Goal: Task Accomplishment & Management: Complete application form

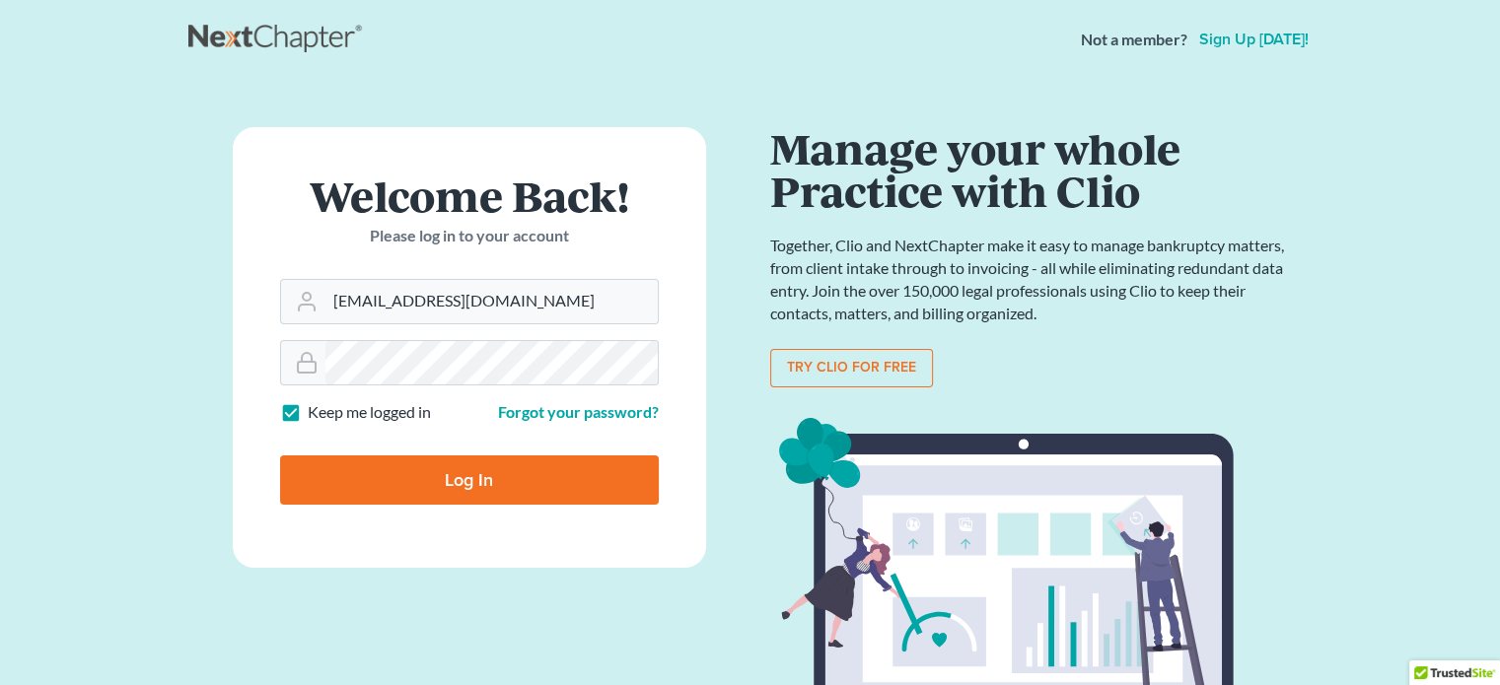
drag, startPoint x: 485, startPoint y: 472, endPoint x: 495, endPoint y: 473, distance: 9.9
click at [490, 472] on input "Log In" at bounding box center [469, 480] width 379 height 49
type input "Thinking..."
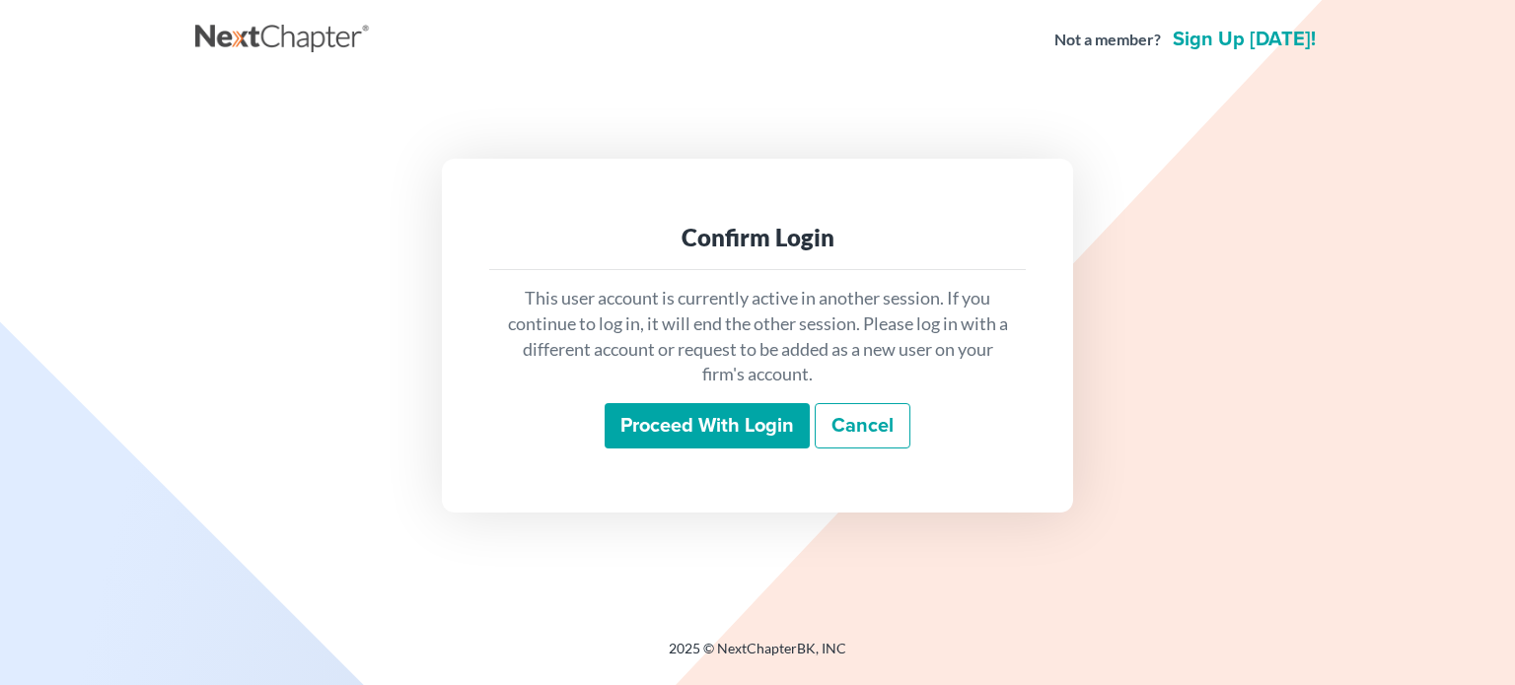
click at [864, 422] on link "Cancel" at bounding box center [863, 425] width 96 height 45
